Goal: Task Accomplishment & Management: Manage account settings

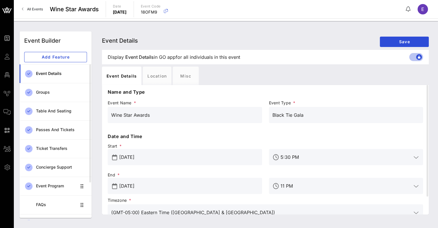
click at [39, 12] on link "All Events" at bounding box center [32, 9] width 28 height 9
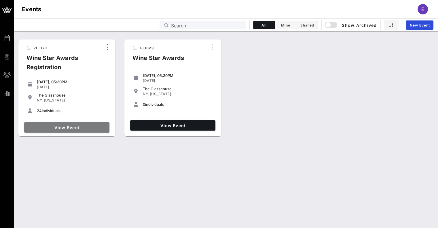
click at [78, 127] on span "View Event" at bounding box center [67, 127] width 81 height 5
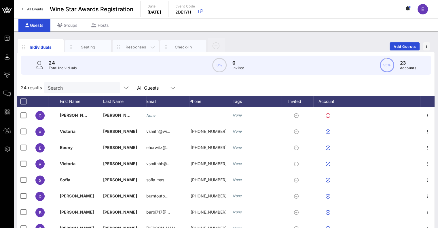
click at [126, 41] on div "Responses" at bounding box center [136, 47] width 46 height 14
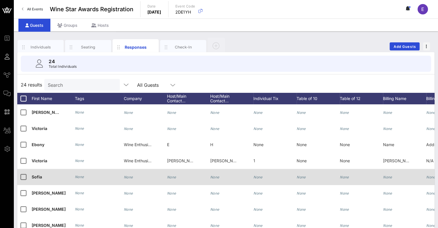
scroll to position [17, 0]
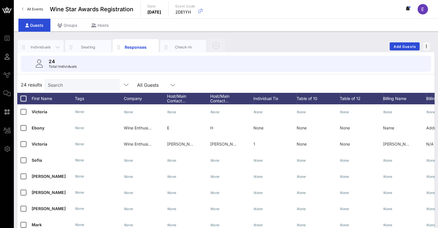
click at [50, 50] on div "Individuals" at bounding box center [41, 47] width 46 height 14
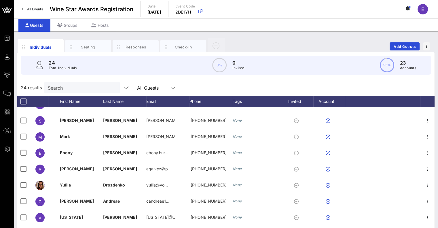
scroll to position [101, 0]
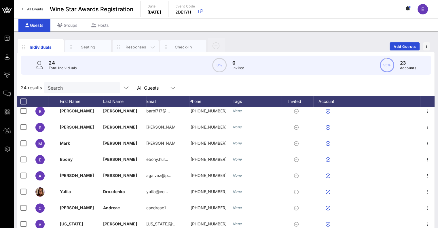
click at [133, 45] on div "Responses" at bounding box center [136, 46] width 26 height 5
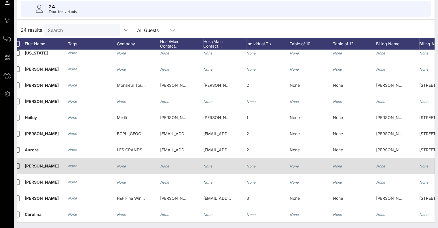
scroll to position [0, 0]
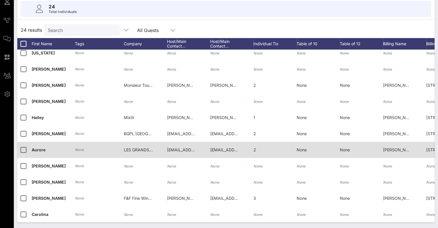
click at [142, 150] on div "LES GRANDS CHAIS DE FRANCE" at bounding box center [138, 150] width 29 height 16
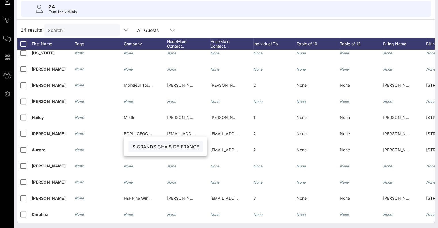
click at [161, 148] on input "LES GRANDS CHAIS DE FRANCE" at bounding box center [165, 146] width 67 height 7
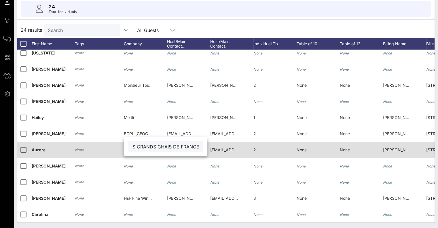
scroll to position [0, 0]
click at [216, 147] on span "[EMAIL_ADDRESS][DOMAIN_NAME]" at bounding box center [244, 149] width 69 height 5
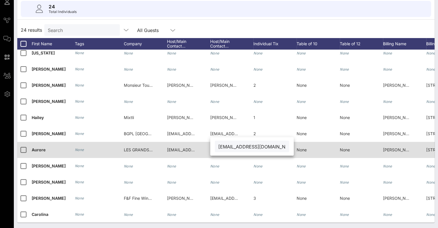
click at [137, 147] on span "LES GRANDS CHAIS DE FRANCE" at bounding box center [155, 149] width 63 height 5
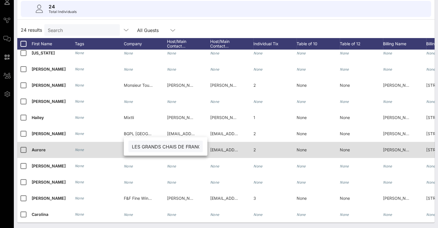
click at [137, 143] on input "LES GRANDS CHAIS DE FRANCE" at bounding box center [165, 146] width 67 height 7
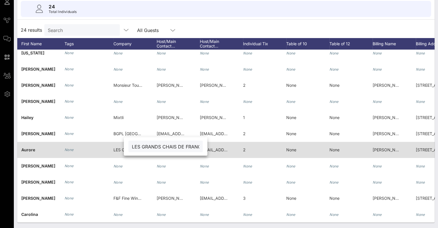
click at [245, 148] on div "2" at bounding box center [244, 150] width 3 height 16
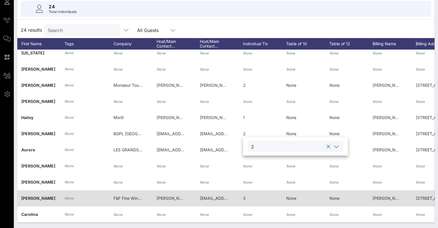
click at [132, 196] on span "F&F Fine Wines International Inc dba Ethica Wines" at bounding box center [161, 198] width 94 height 5
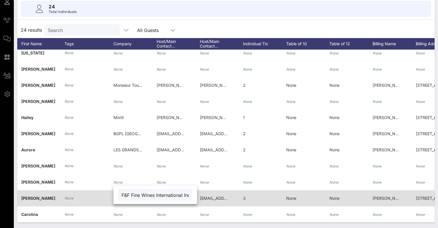
scroll to position [0, 48]
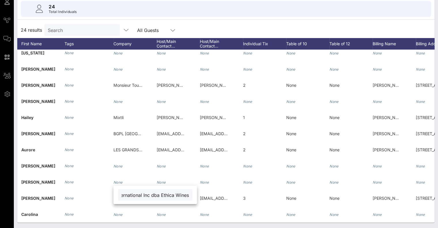
click at [138, 195] on input "F&F Fine Wines International Inc dba Ethica Wines" at bounding box center [155, 194] width 67 height 7
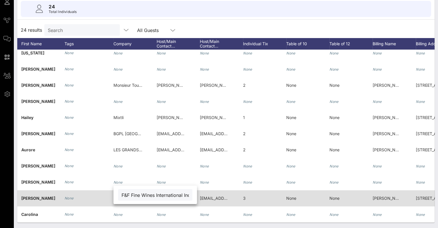
click at [206, 196] on span "[EMAIL_ADDRESS][DOMAIN_NAME]" at bounding box center [234, 198] width 69 height 5
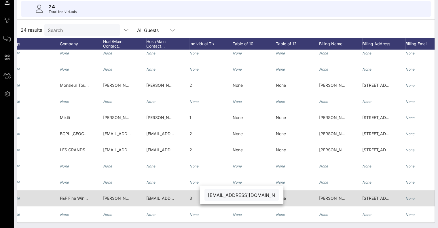
scroll to position [0, 65]
click at [331, 196] on span "[PERSON_NAME]" at bounding box center [335, 198] width 33 height 5
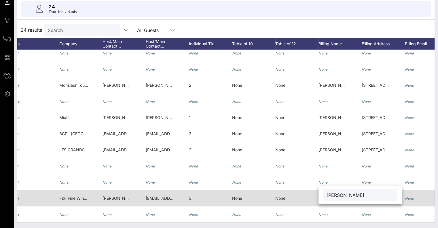
click at [331, 193] on div "[PERSON_NAME]" at bounding box center [360, 195] width 74 height 12
click at [104, 196] on span "[PERSON_NAME] [EMAIL_ADDRESS][DOMAIN_NAME]" at bounding box center [155, 198] width 104 height 5
click at [104, 195] on div "Event Builder Guests Journeys Comms QR Scanner Team Settings Wine Star Awards R…" at bounding box center [219, 86] width 438 height 283
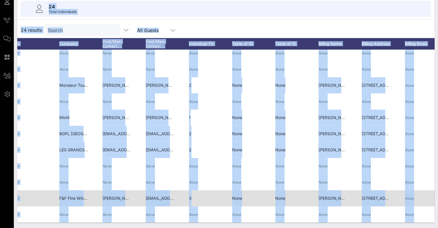
click at [149, 196] on span "[EMAIL_ADDRESS][DOMAIN_NAME]" at bounding box center [180, 198] width 69 height 5
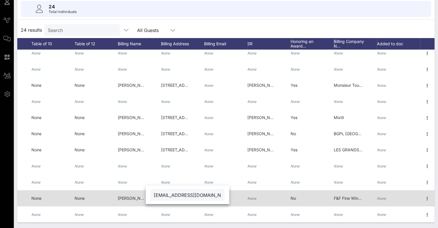
scroll to position [219, 253]
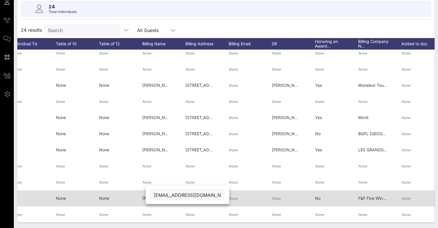
click at [142, 196] on span "[PERSON_NAME]" at bounding box center [158, 198] width 33 height 5
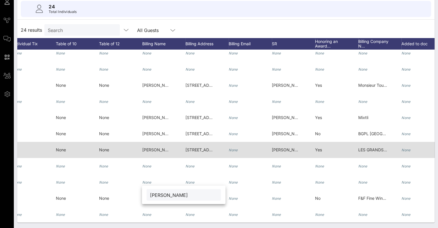
click at [196, 149] on div "[STREET_ADDRESS][PERSON_NAME]" at bounding box center [200, 150] width 29 height 16
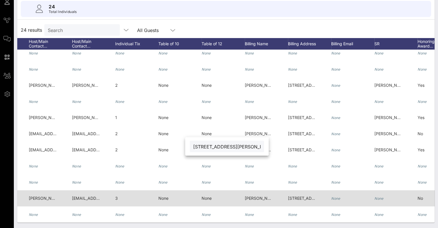
scroll to position [0, 136]
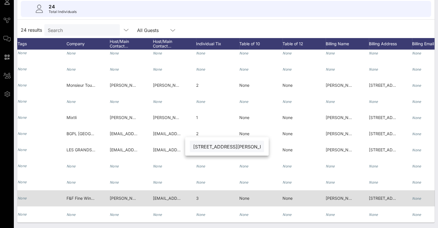
click at [154, 196] on span "[EMAIL_ADDRESS][DOMAIN_NAME]" at bounding box center [187, 198] width 69 height 5
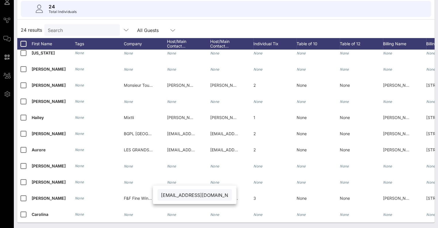
click at [255, 26] on div "24 results Search All Guests" at bounding box center [226, 30] width 418 height 16
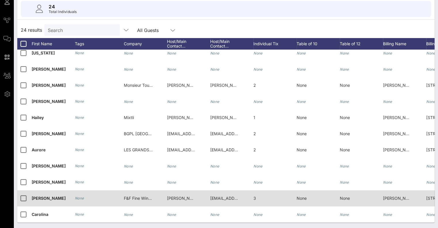
click at [181, 196] on span "[PERSON_NAME] [EMAIL_ADDRESS][DOMAIN_NAME]" at bounding box center [219, 198] width 104 height 5
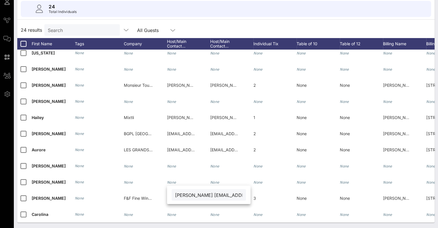
drag, startPoint x: 218, startPoint y: 196, endPoint x: 168, endPoint y: 196, distance: 49.6
click at [168, 196] on div "[PERSON_NAME] [EMAIL_ADDRESS][DOMAIN_NAME]" at bounding box center [209, 195] width 84 height 18
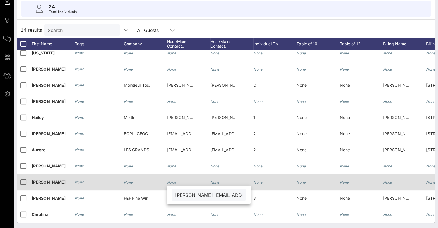
click at [220, 174] on div "None" at bounding box center [231, 185] width 43 height 23
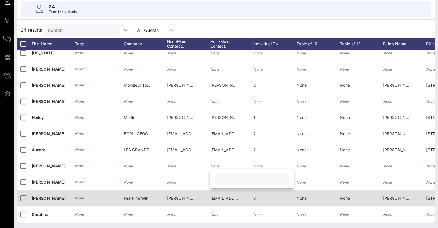
click at [220, 196] on span "[EMAIL_ADDRESS][DOMAIN_NAME]" at bounding box center [244, 198] width 69 height 5
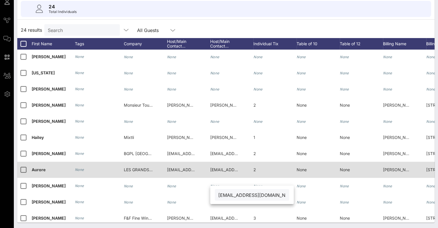
scroll to position [204, 0]
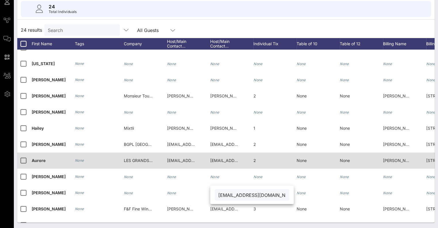
click at [219, 164] on div "[EMAIL_ADDRESS][DOMAIN_NAME]" at bounding box center [224, 160] width 29 height 16
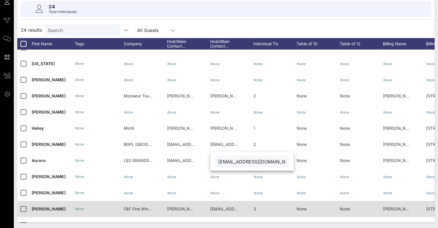
click at [182, 209] on span "[PERSON_NAME] [EMAIL_ADDRESS][DOMAIN_NAME]" at bounding box center [219, 208] width 104 height 5
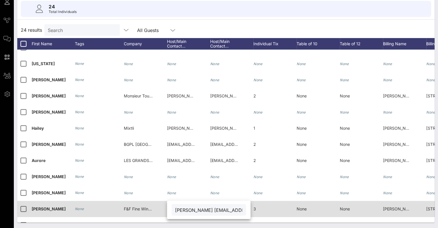
click at [182, 209] on input "[PERSON_NAME] [EMAIL_ADDRESS][DOMAIN_NAME]" at bounding box center [208, 209] width 67 height 7
drag, startPoint x: 218, startPoint y: 210, endPoint x: 160, endPoint y: 202, distance: 58.5
click at [160, 202] on div "Event Builder Guests Journeys Comms QR Scanner Team Settings Wine Star Awards R…" at bounding box center [219, 86] width 438 height 283
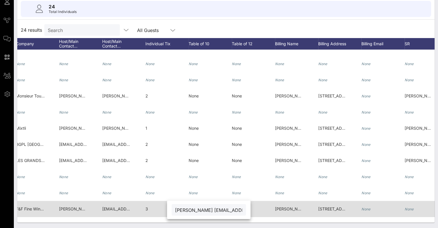
scroll to position [0, 135]
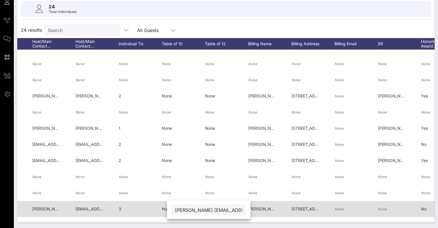
click at [306, 210] on span "[STREET_ADDRESS]" at bounding box center [311, 208] width 38 height 5
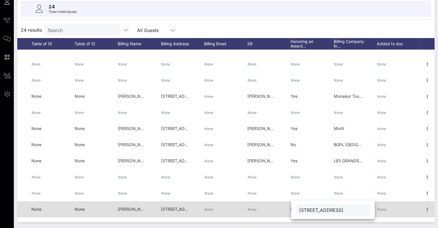
scroll to position [0, 0]
click at [291, 212] on div "No" at bounding box center [293, 209] width 5 height 16
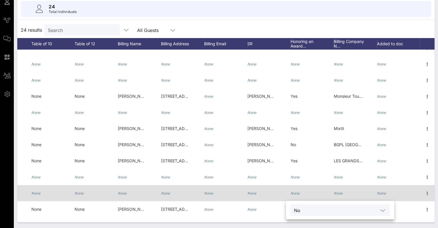
click at [339, 188] on div "None" at bounding box center [355, 196] width 43 height 23
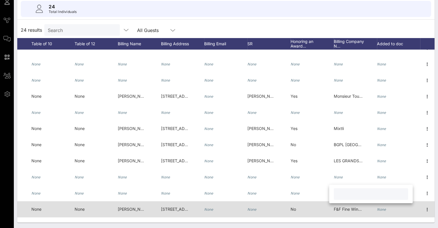
click at [345, 209] on span "F&F Fine Wines International Inc dba Ethica Wines" at bounding box center [381, 209] width 94 height 5
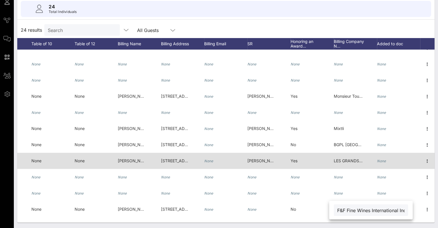
click at [341, 161] on span "LES GRANDS CHAIS DE FRANCE" at bounding box center [365, 160] width 63 height 5
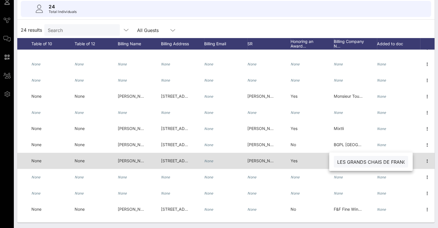
click at [341, 161] on div "LES GRANDS CHAIS DE FRANCE" at bounding box center [371, 162] width 74 height 12
click at [169, 163] on span "[STREET_ADDRESS][PERSON_NAME]" at bounding box center [196, 160] width 71 height 5
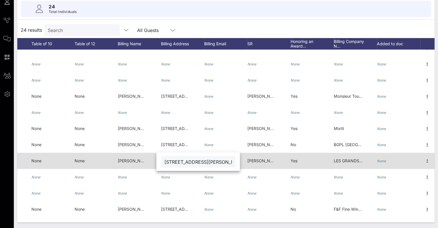
click at [123, 164] on div "[PERSON_NAME]" at bounding box center [132, 161] width 29 height 16
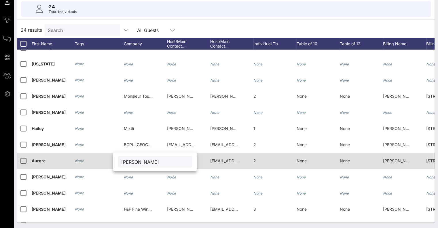
click at [220, 163] on div "[EMAIL_ADDRESS][DOMAIN_NAME]" at bounding box center [224, 161] width 29 height 16
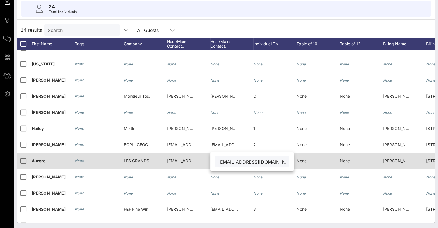
scroll to position [0, 14]
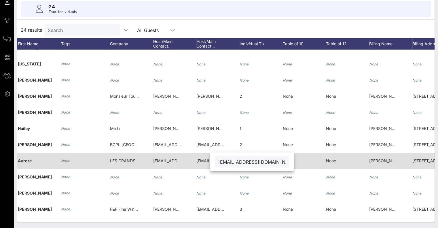
click at [124, 165] on div "LES GRANDS CHAIS DE FRANCE" at bounding box center [124, 161] width 29 height 16
